Goal: Navigation & Orientation: Find specific page/section

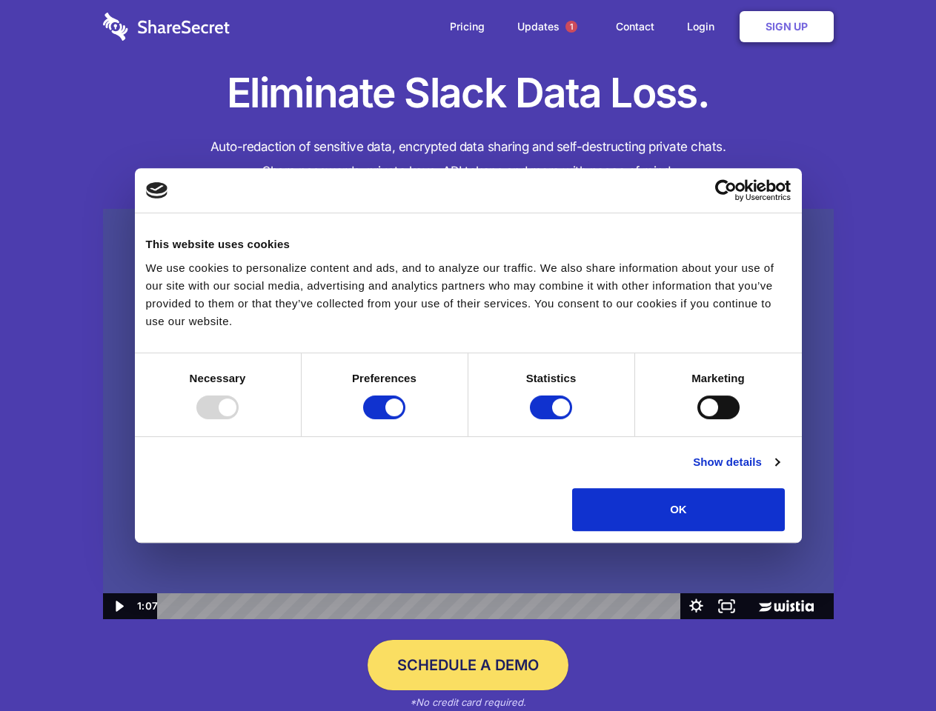
click at [468, 356] on img at bounding box center [468, 414] width 731 height 411
click at [239, 419] on div at bounding box center [217, 408] width 42 height 24
click at [405, 419] on input "Preferences" at bounding box center [384, 408] width 42 height 24
checkbox input "false"
click at [553, 419] on input "Statistics" at bounding box center [551, 408] width 42 height 24
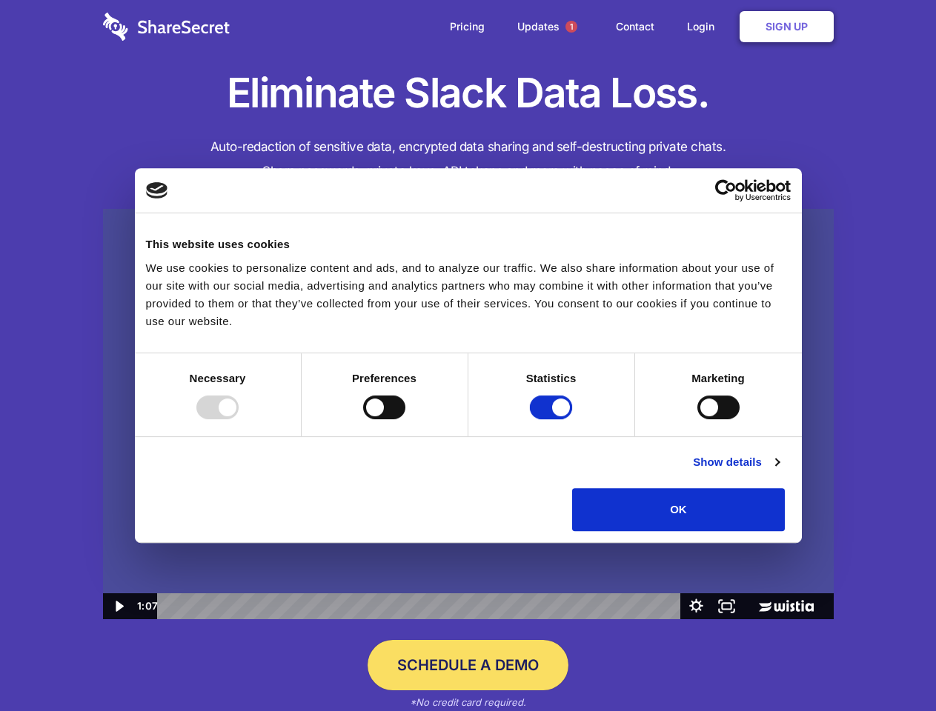
checkbox input "false"
click at [697, 419] on input "Marketing" at bounding box center [718, 408] width 42 height 24
checkbox input "true"
click at [779, 471] on link "Show details" at bounding box center [736, 463] width 86 height 18
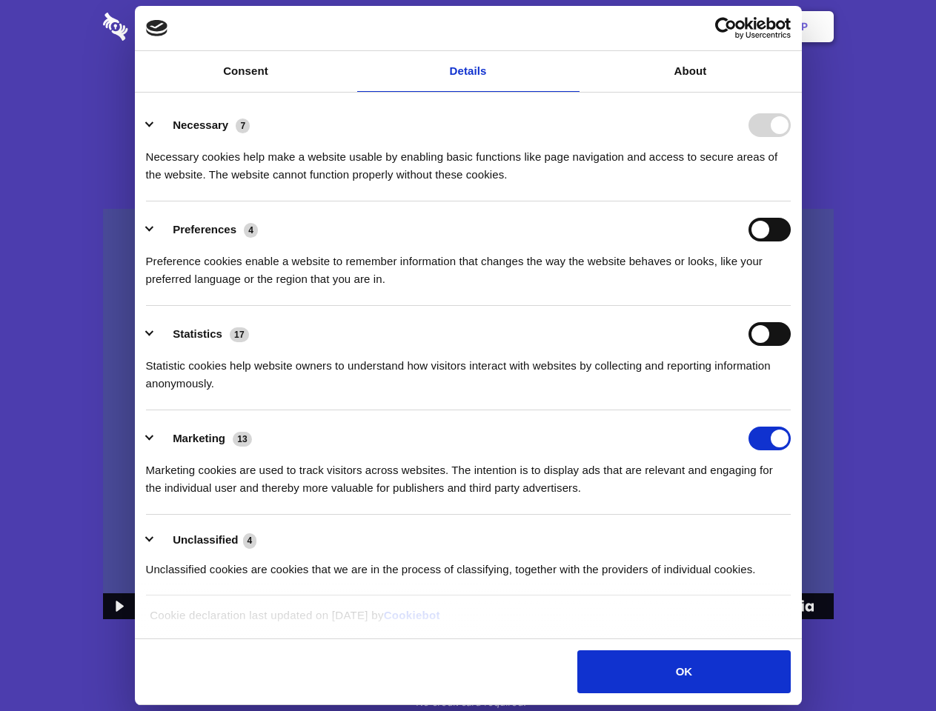
click at [802, 537] on div "Details Necessary 7 Necessary cookies help make a website usable by enabling ba…" at bounding box center [468, 366] width 667 height 547
click at [571, 27] on span "1" at bounding box center [571, 27] width 12 height 12
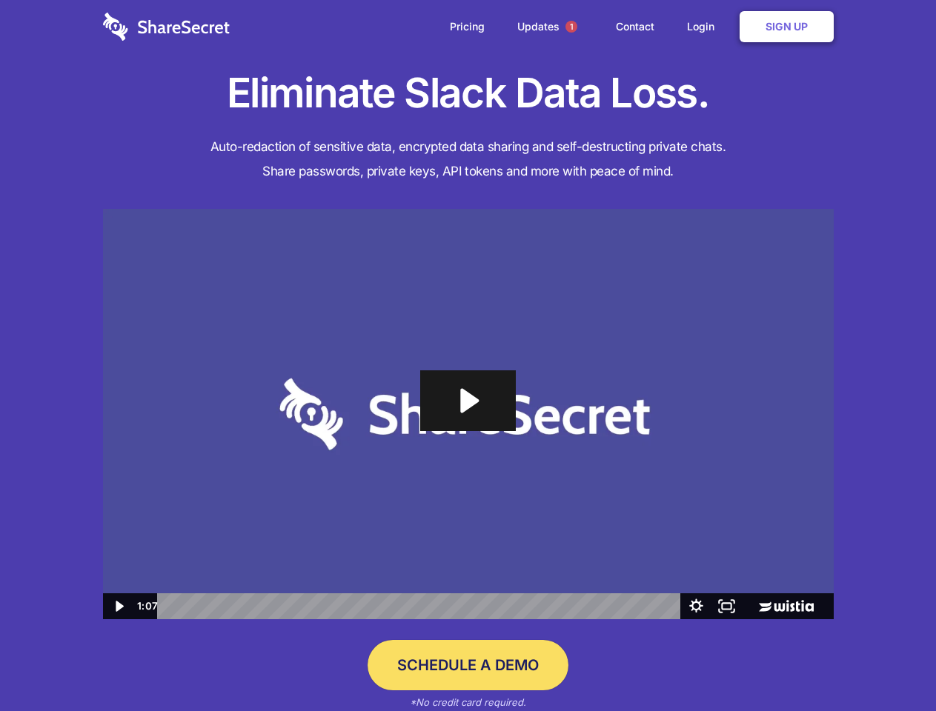
click at [468, 414] on icon "Play Video: Sharesecret Slack Extension" at bounding box center [467, 401] width 95 height 61
